Goal: Find specific page/section: Find specific page/section

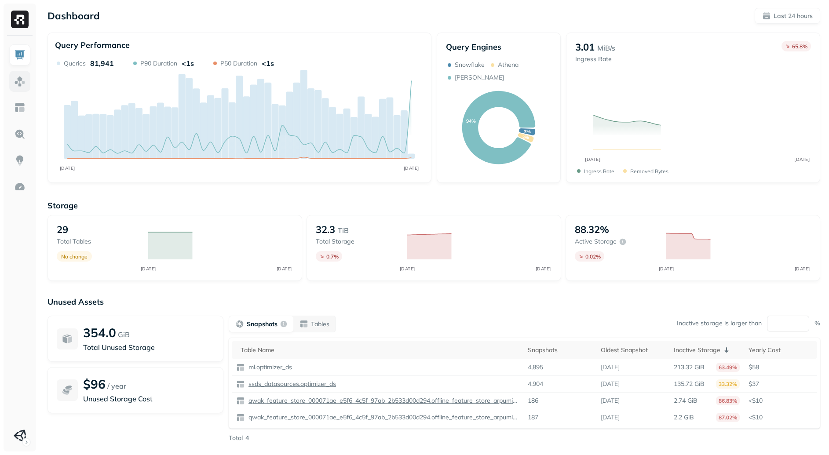
click at [27, 79] on link at bounding box center [19, 81] width 21 height 21
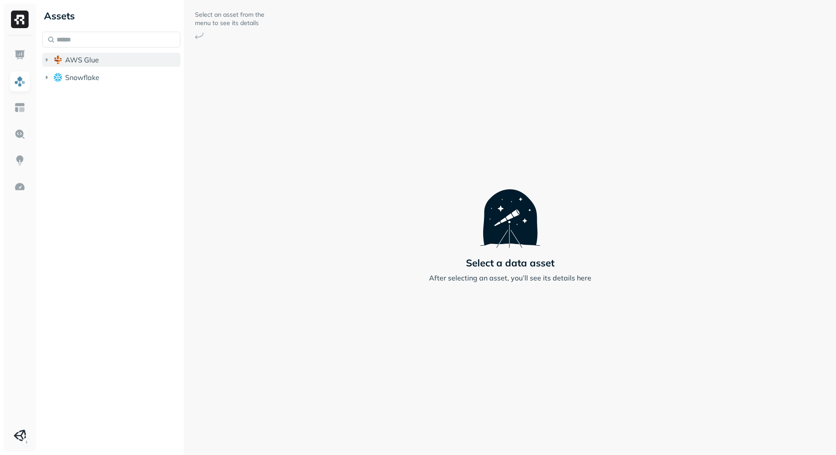
click at [78, 63] on span "AWS Glue" at bounding box center [82, 59] width 34 height 9
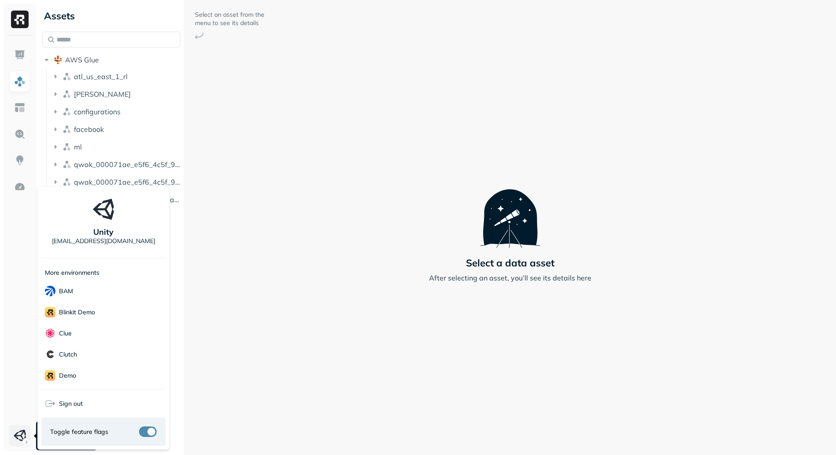
click at [17, 426] on html "Assets AWS Glue atl_us_east_1_rl [PERSON_NAME] configurations facebook ml qwak_…" at bounding box center [418, 227] width 836 height 455
click at [100, 331] on div "Terminal" at bounding box center [103, 332] width 124 height 21
click at [299, 314] on html "Assets AWS Glue atl_us_east_1_rl [PERSON_NAME] configurations facebook ml qwak_…" at bounding box center [418, 227] width 836 height 455
